Goal: Find specific page/section: Find specific page/section

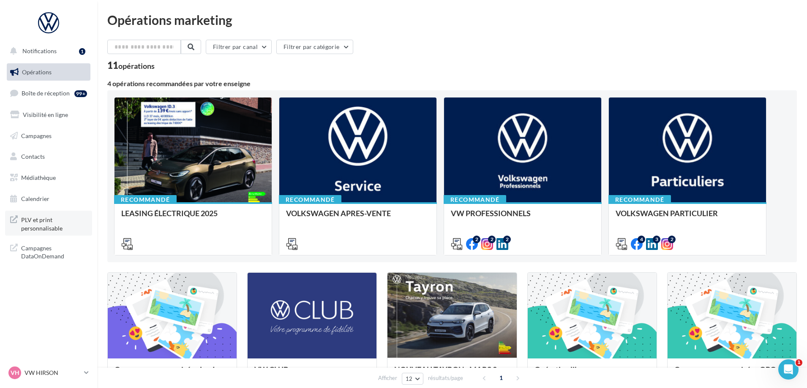
click at [42, 222] on span "PLV et print personnalisable" at bounding box center [54, 223] width 66 height 18
click at [136, 45] on input "text" at bounding box center [144, 47] width 74 height 14
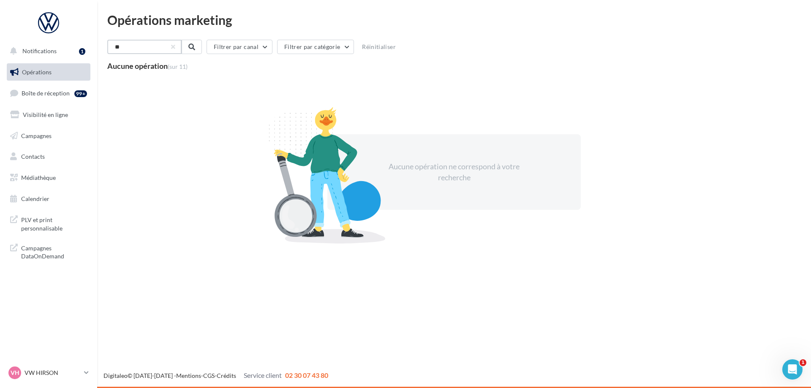
type input "*"
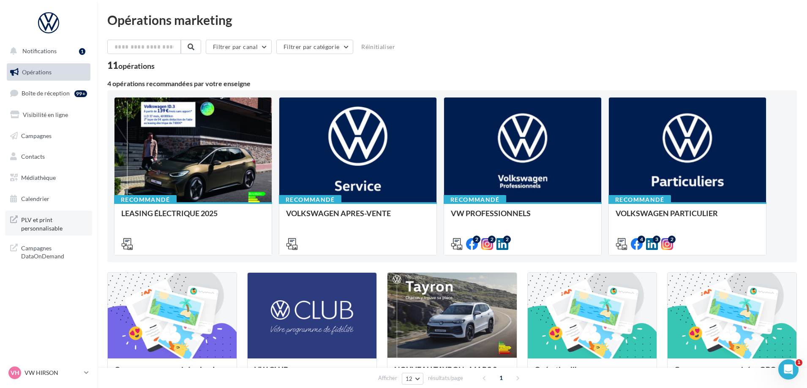
click at [47, 222] on span "PLV et print personnalisable" at bounding box center [54, 223] width 66 height 18
